Goal: Navigation & Orientation: Find specific page/section

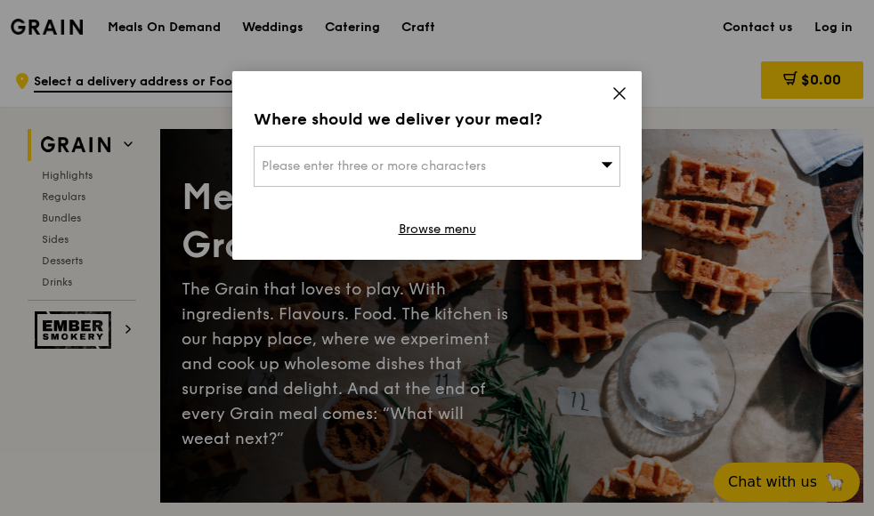
click at [607, 158] on icon at bounding box center [607, 164] width 12 height 13
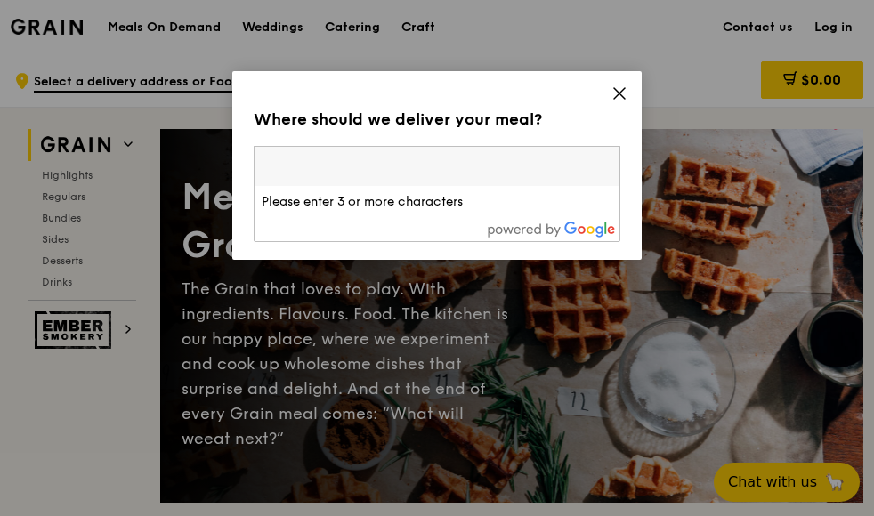
click at [618, 101] on span at bounding box center [619, 96] width 16 height 20
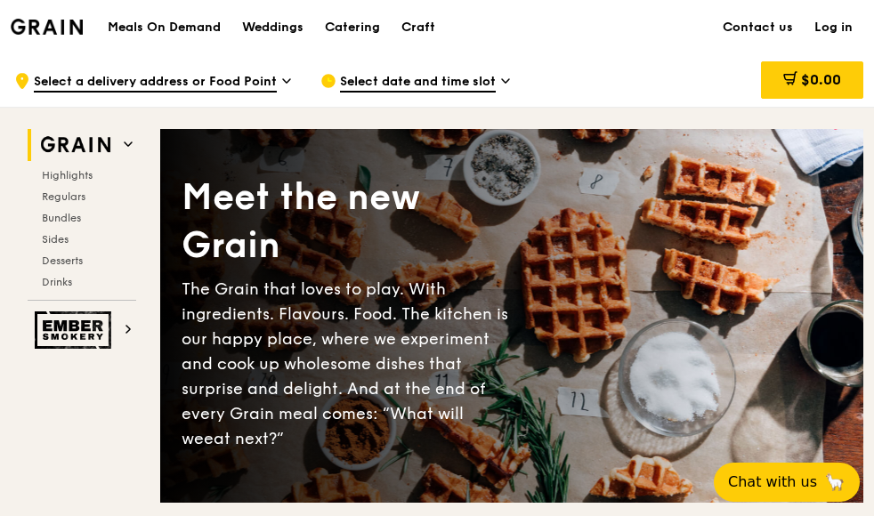
click at [158, 31] on h1 "Meals On Demand" at bounding box center [164, 28] width 113 height 18
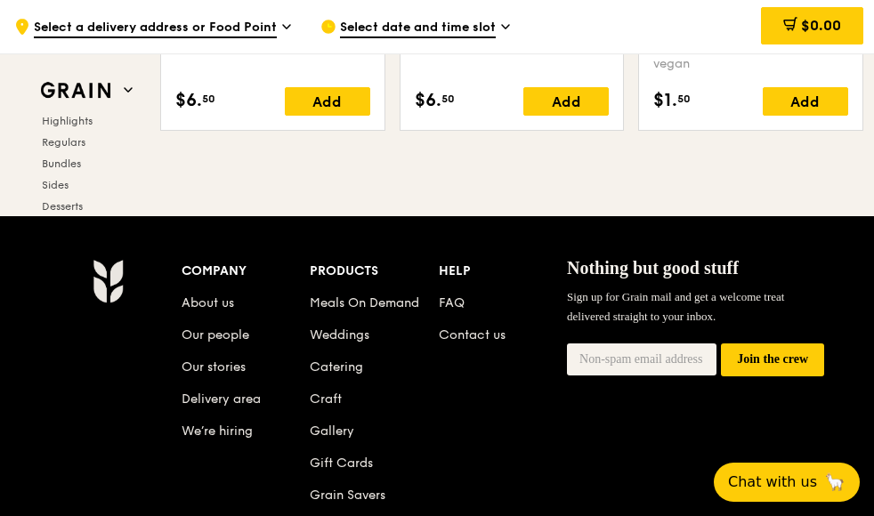
scroll to position [7007, 0]
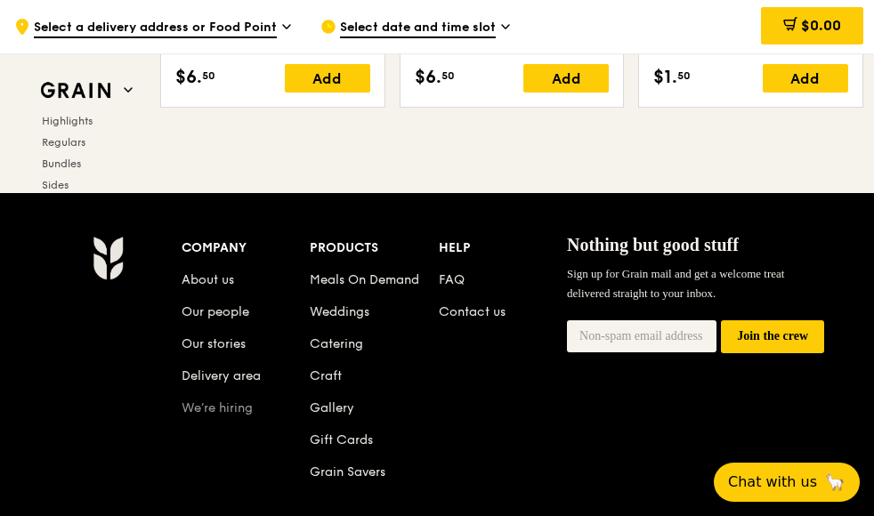
click at [222, 401] on link "We’re hiring" at bounding box center [217, 408] width 71 height 15
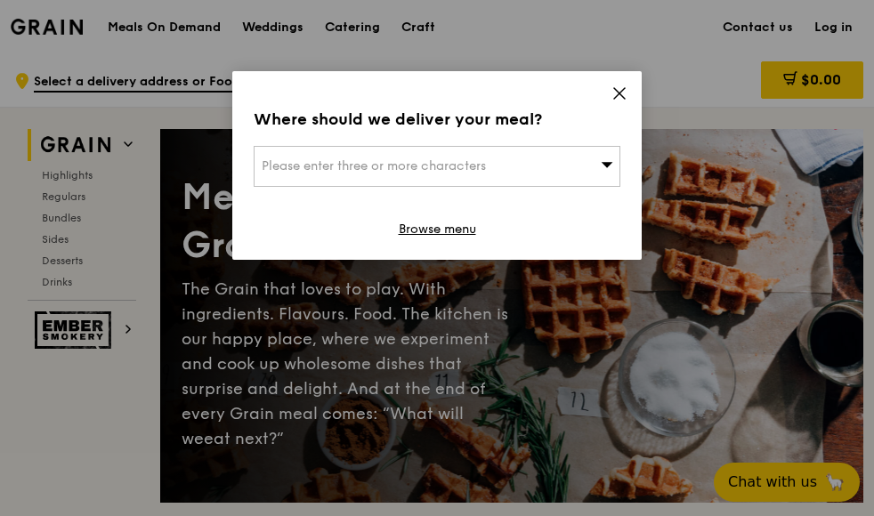
click at [617, 91] on icon at bounding box center [619, 93] width 11 height 11
